Goal: Find specific page/section: Find specific page/section

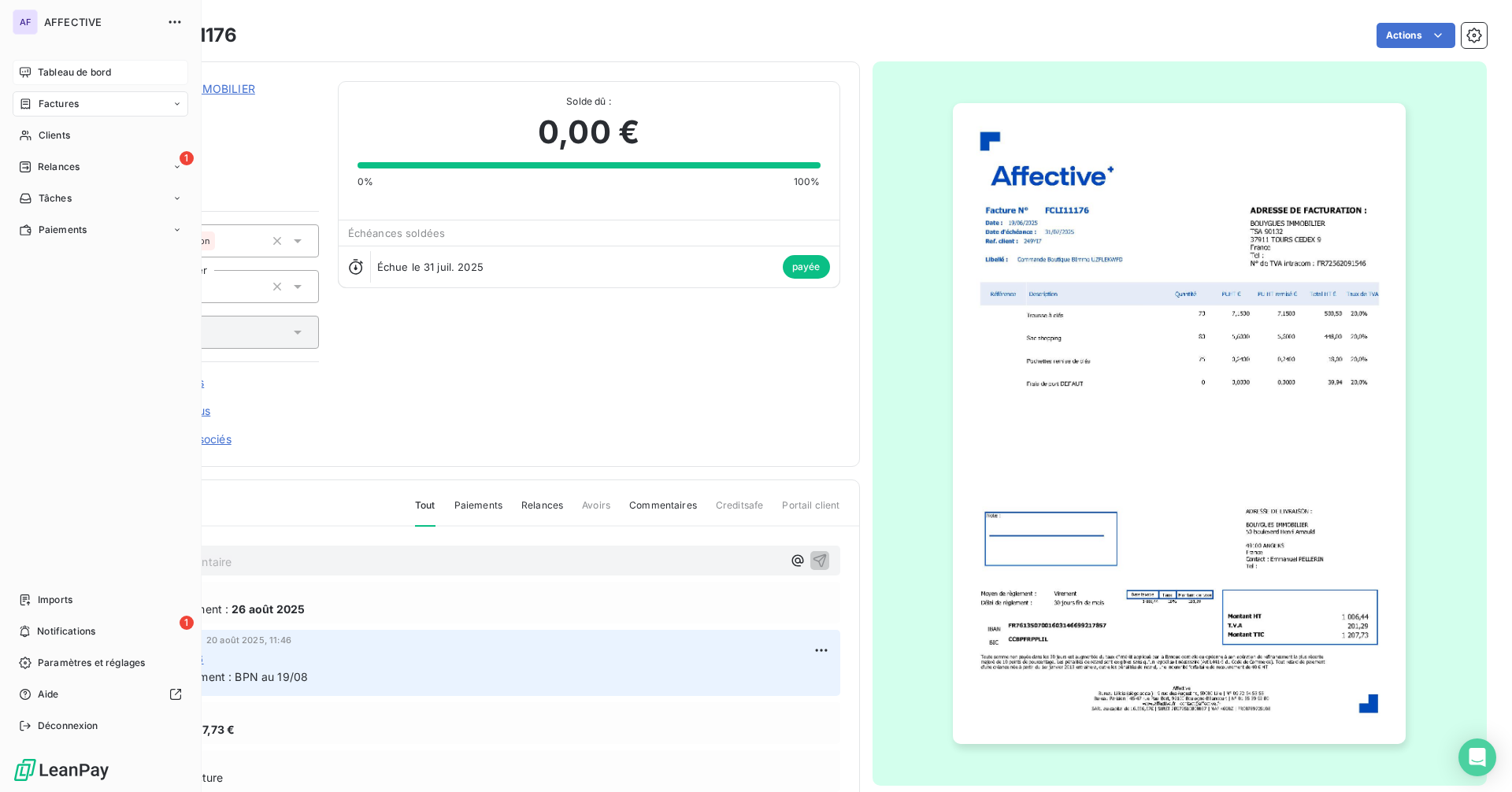
click at [74, 69] on span "Tableau de bord" at bounding box center [74, 72] width 73 height 15
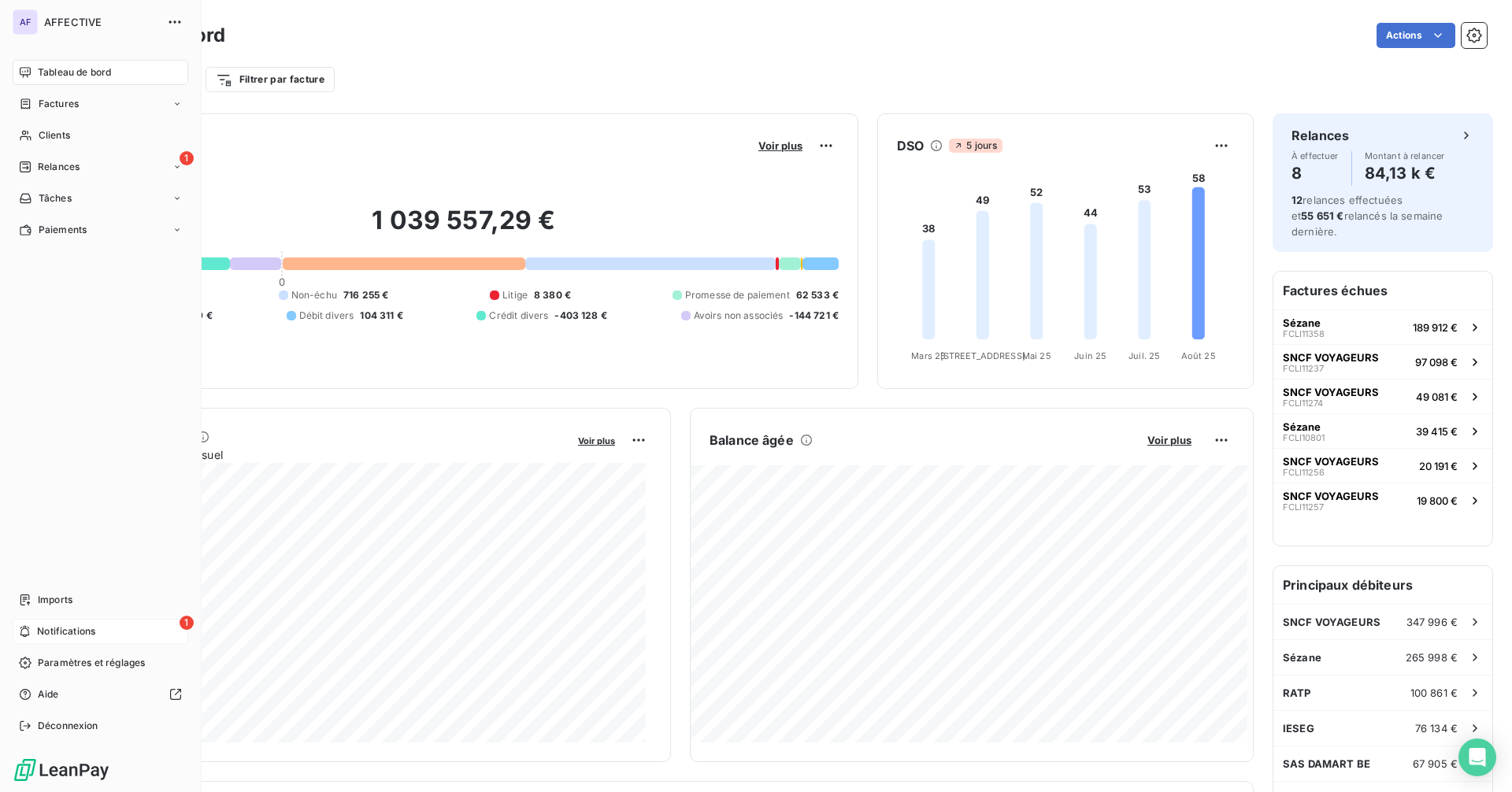
click at [93, 643] on div "1 Notifications" at bounding box center [101, 632] width 176 height 26
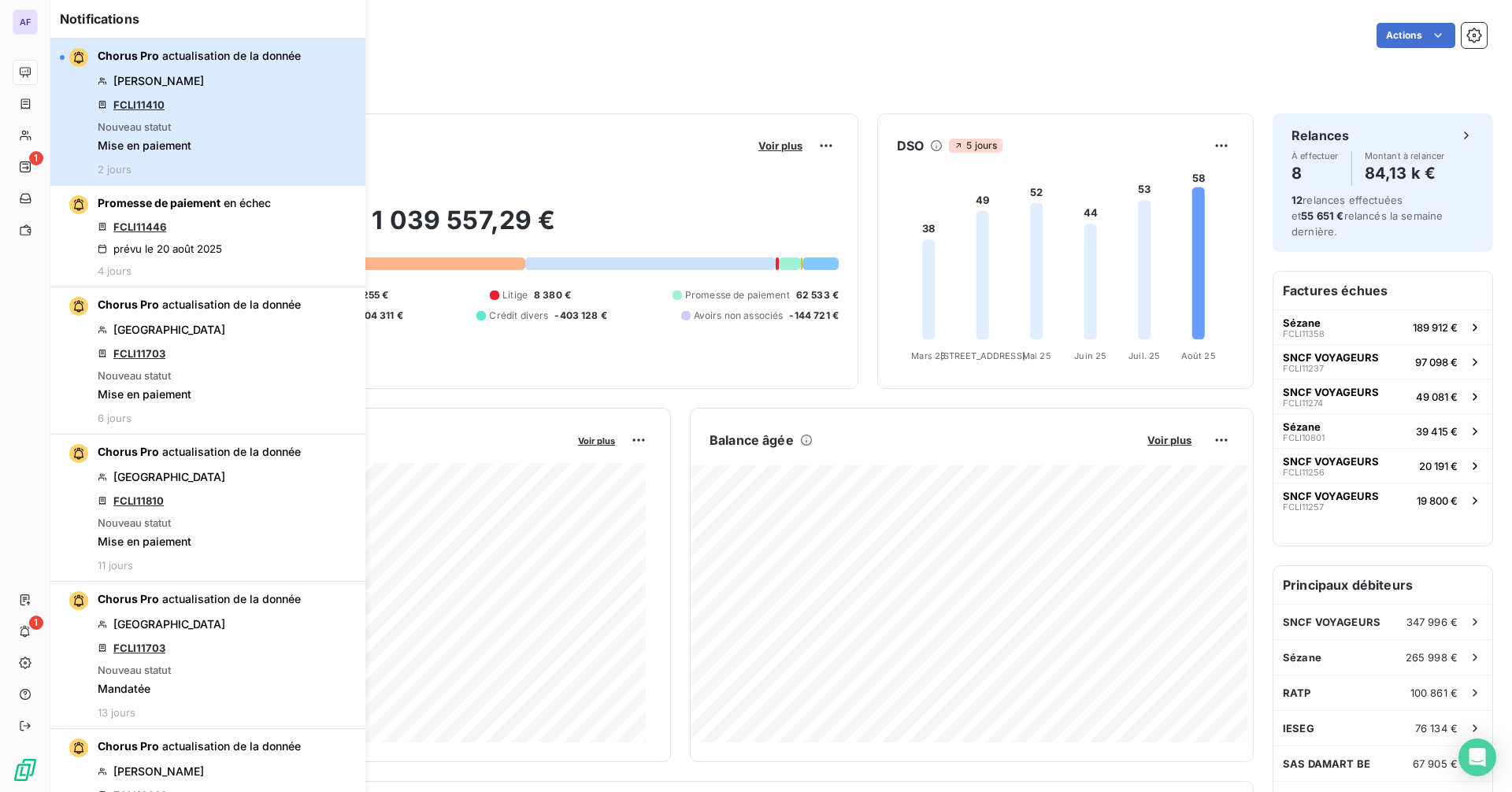
click at [258, 57] on span "actualisation de la donnée" at bounding box center [231, 55] width 139 height 14
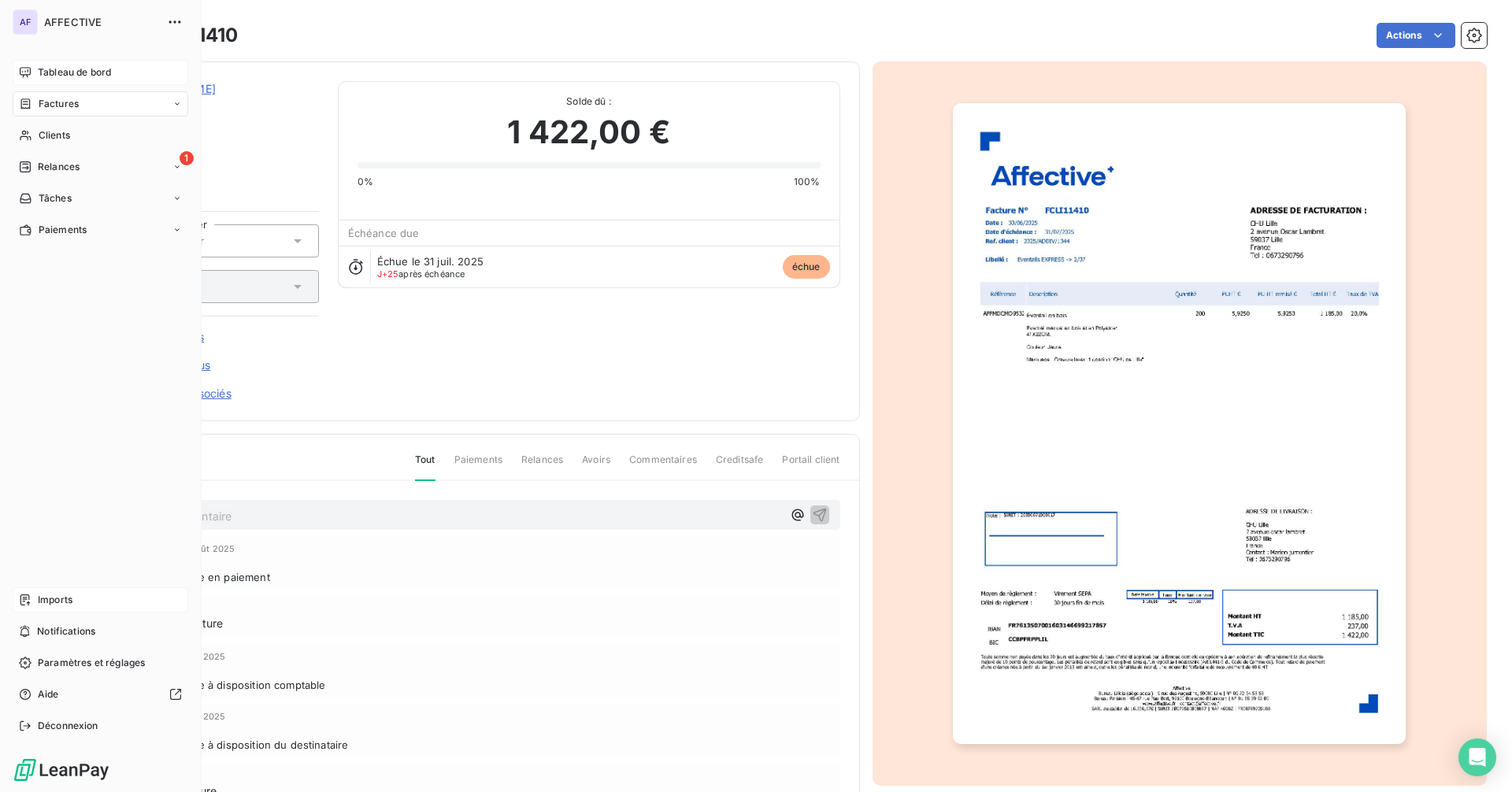
click at [75, 603] on div "Imports" at bounding box center [101, 601] width 176 height 26
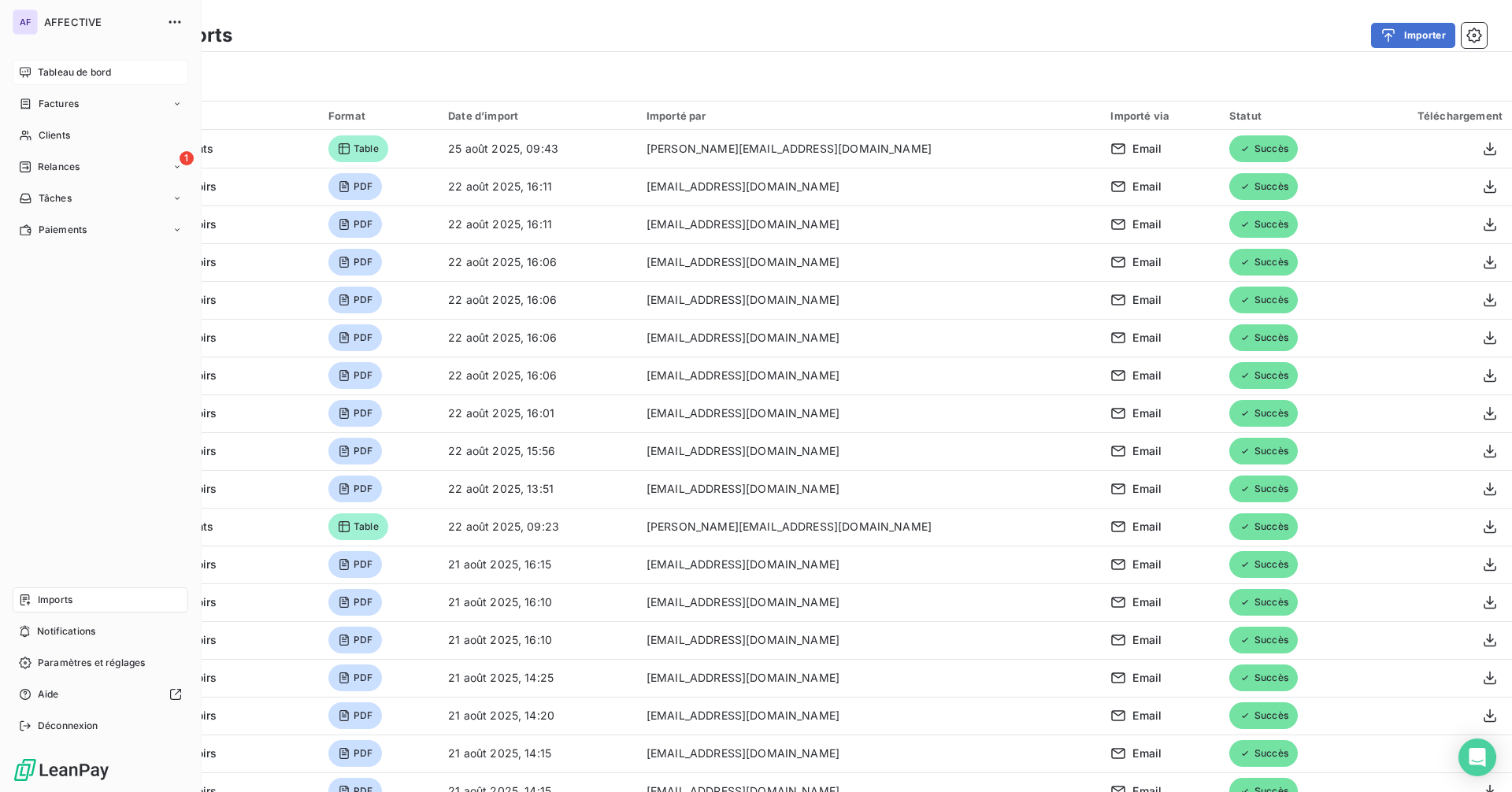
click at [31, 71] on div "Tableau de bord" at bounding box center [101, 72] width 176 height 26
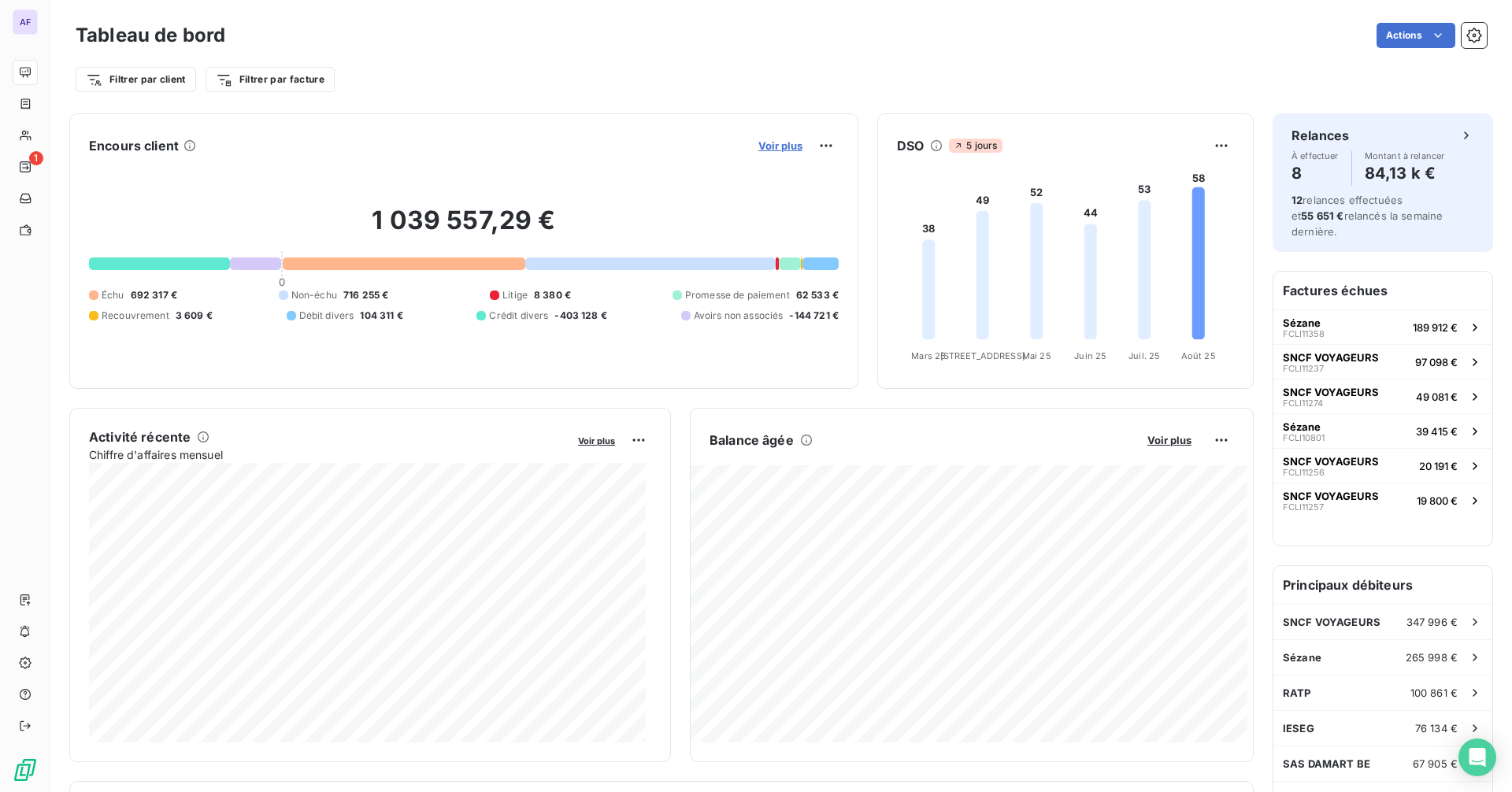
click at [771, 144] on span "Voir plus" at bounding box center [780, 145] width 44 height 13
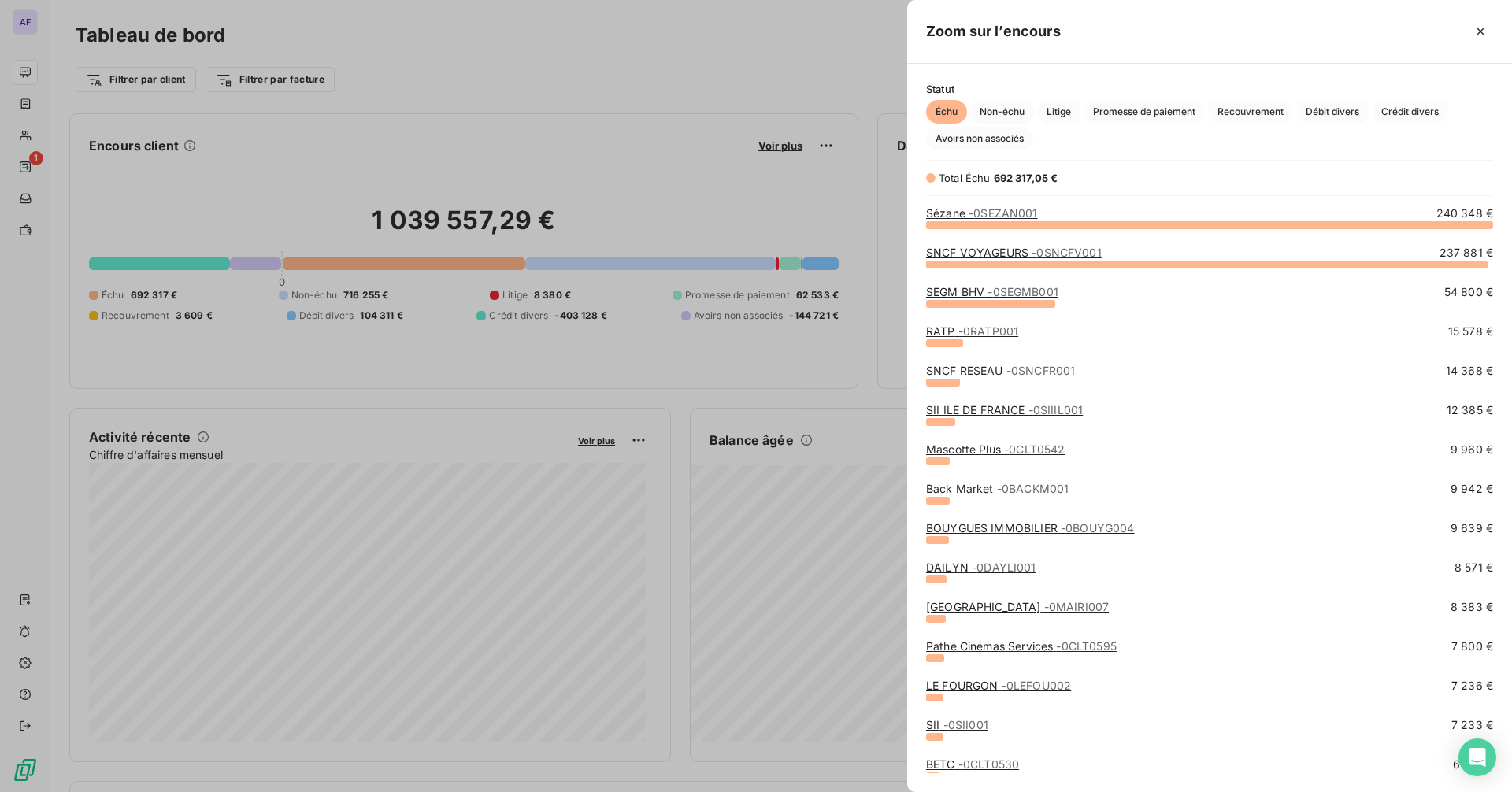
scroll to position [556, 593]
click at [1005, 115] on span "Non-échu" at bounding box center [1002, 112] width 64 height 24
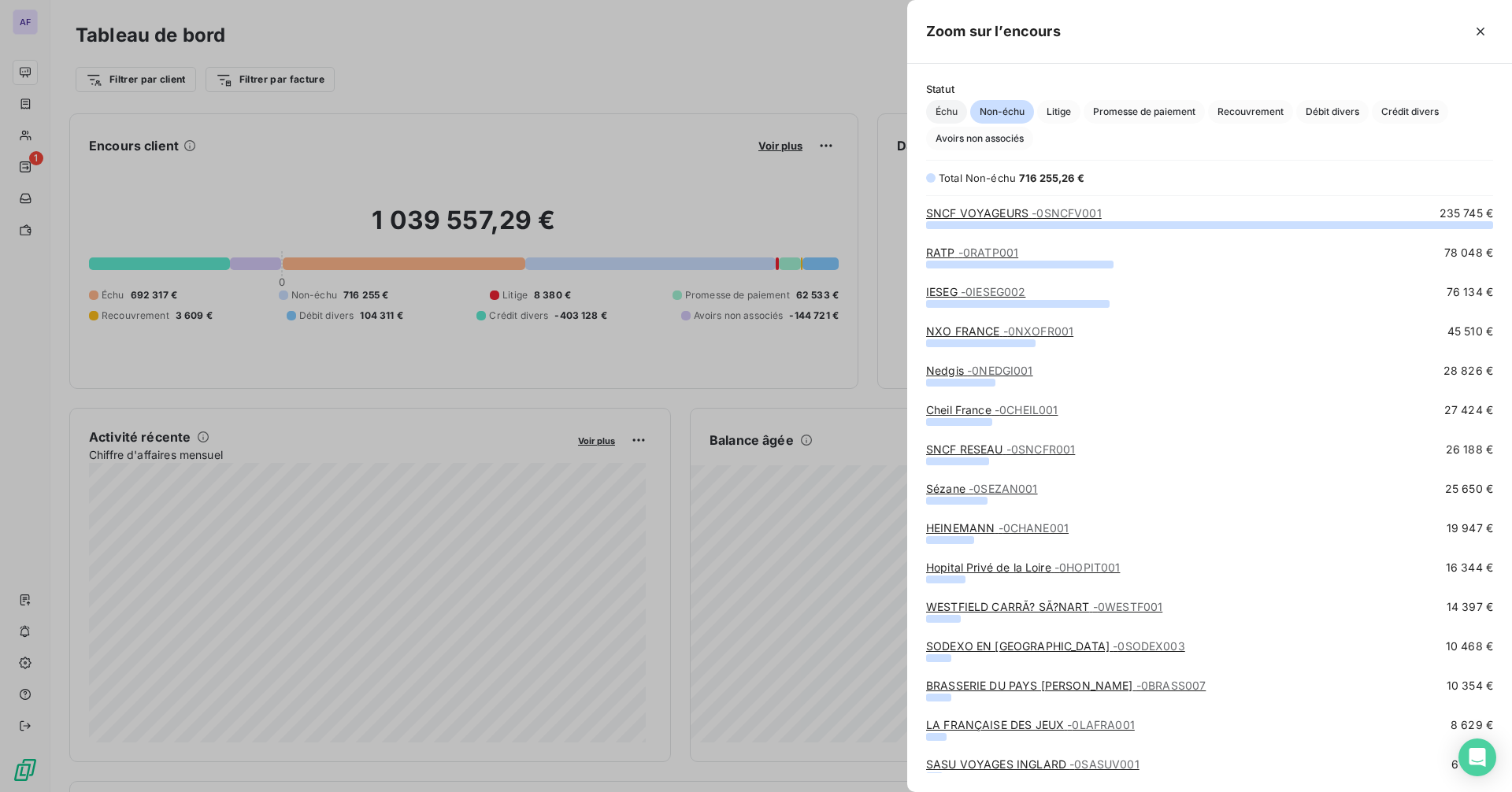
click at [935, 112] on span "Échu" at bounding box center [946, 112] width 41 height 24
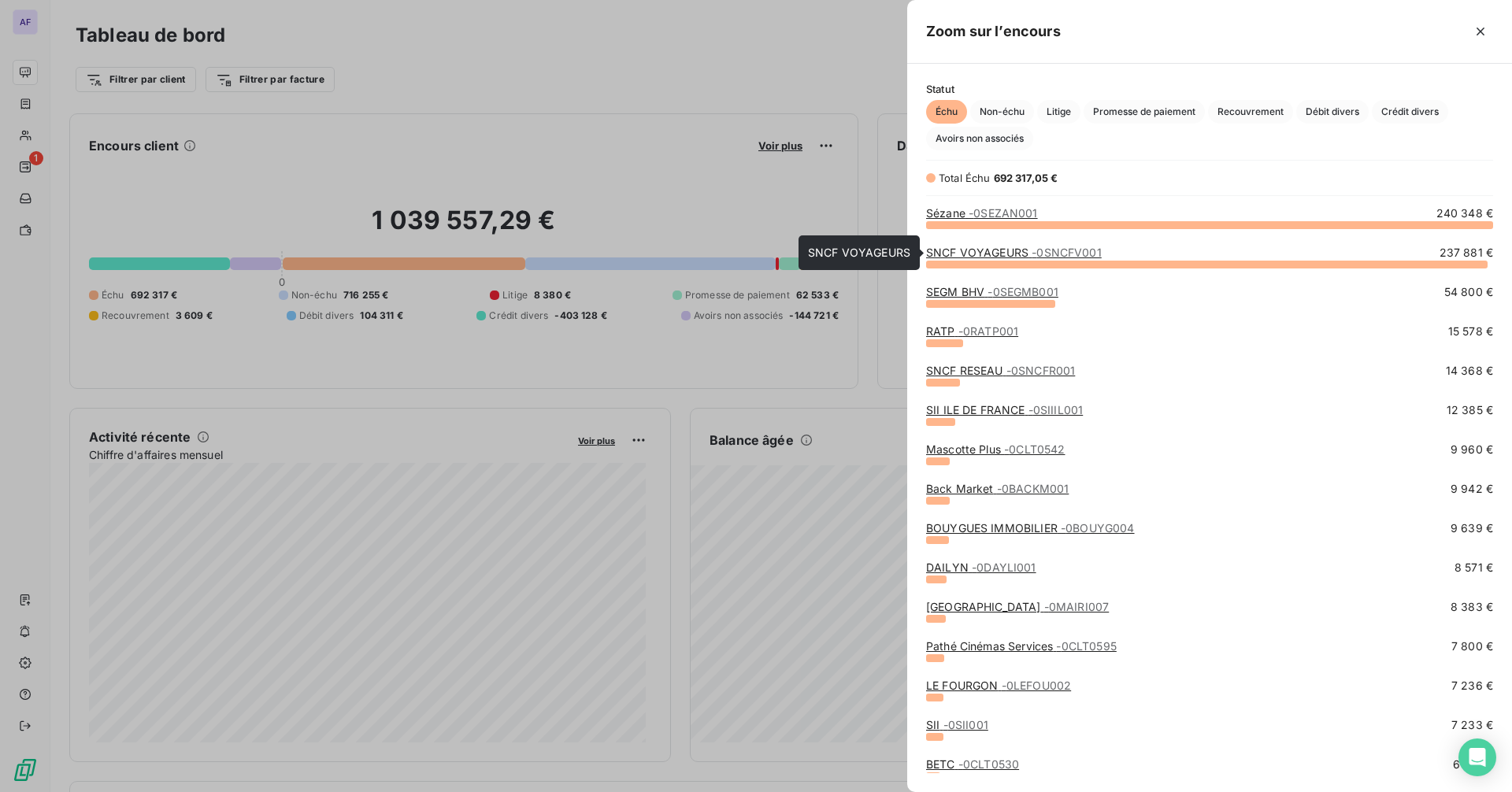
click at [1034, 255] on span "- 0SNCFV001" at bounding box center [1066, 252] width 70 height 14
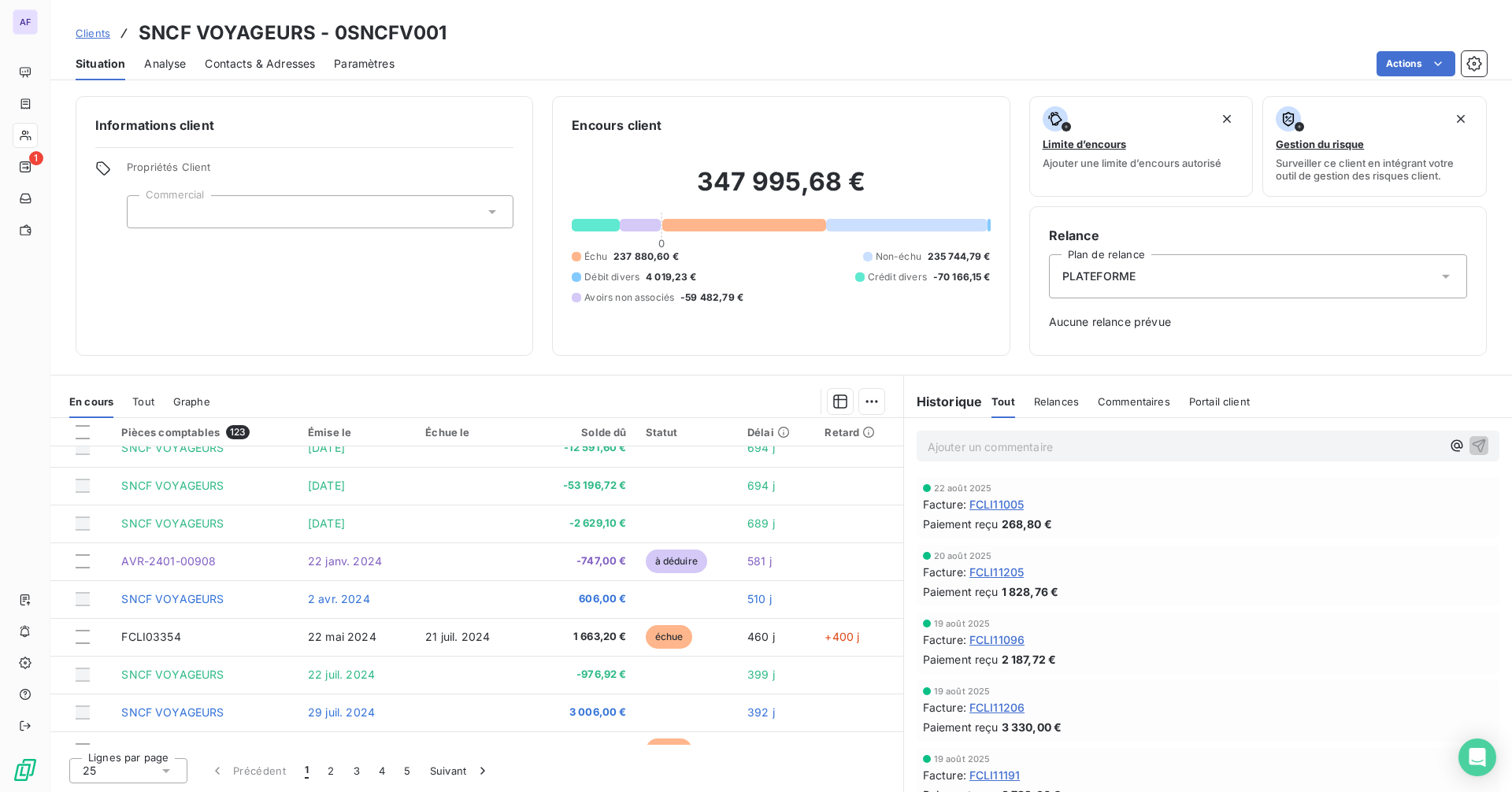
scroll to position [648, 0]
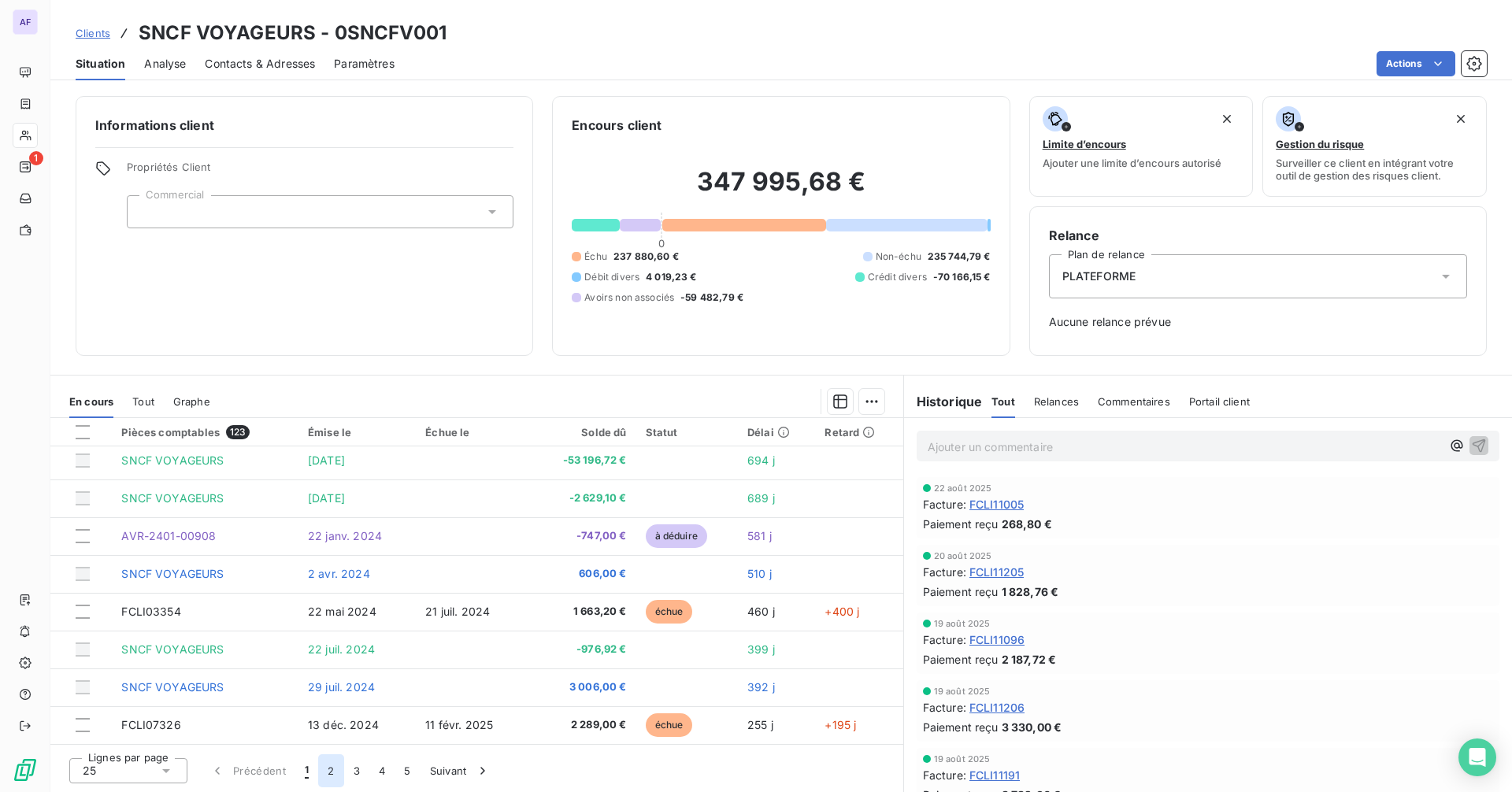
click at [331, 775] on button "2" at bounding box center [331, 771] width 26 height 33
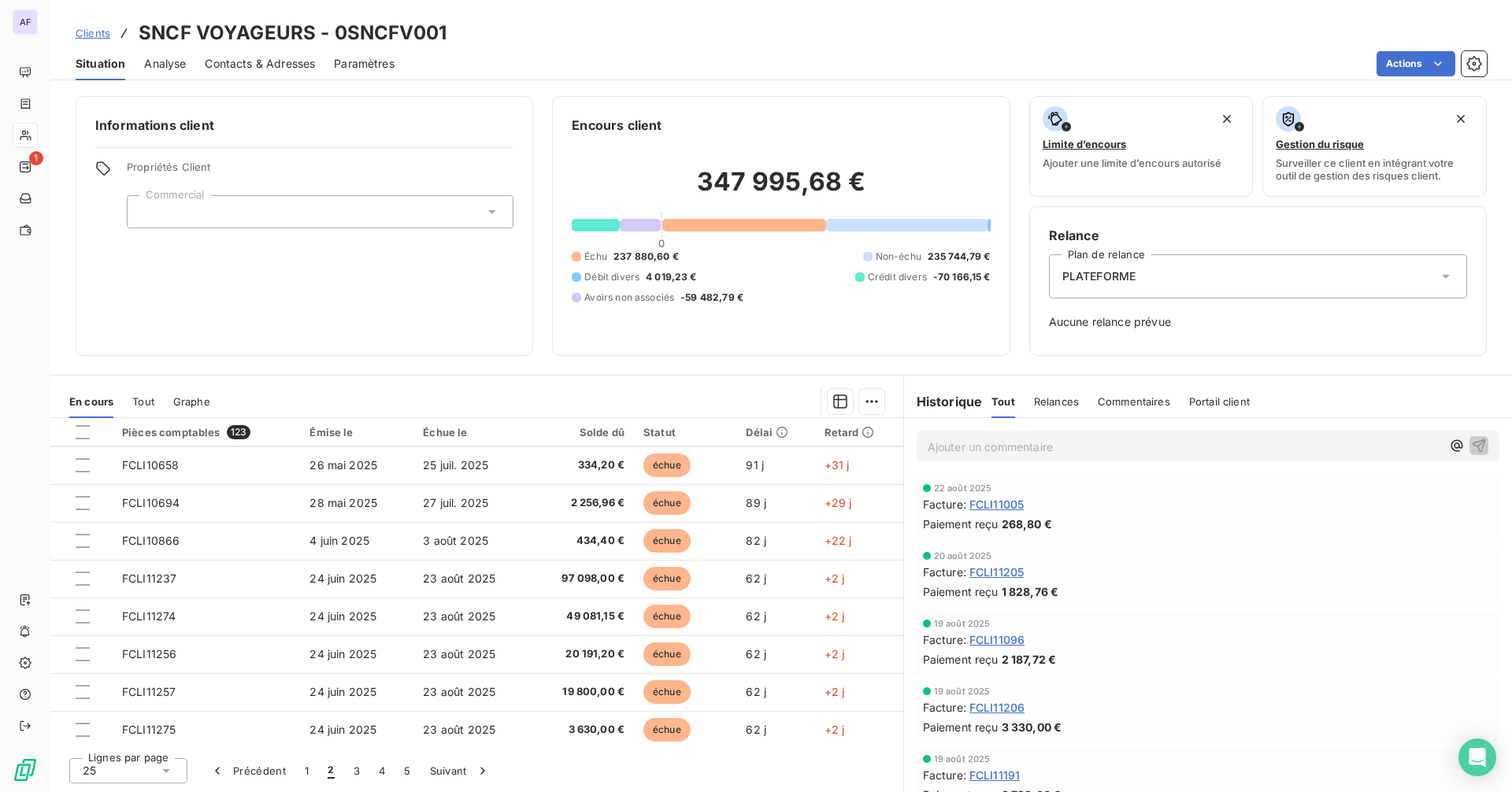
scroll to position [157, 0]
